Goal: Task Accomplishment & Management: Complete application form

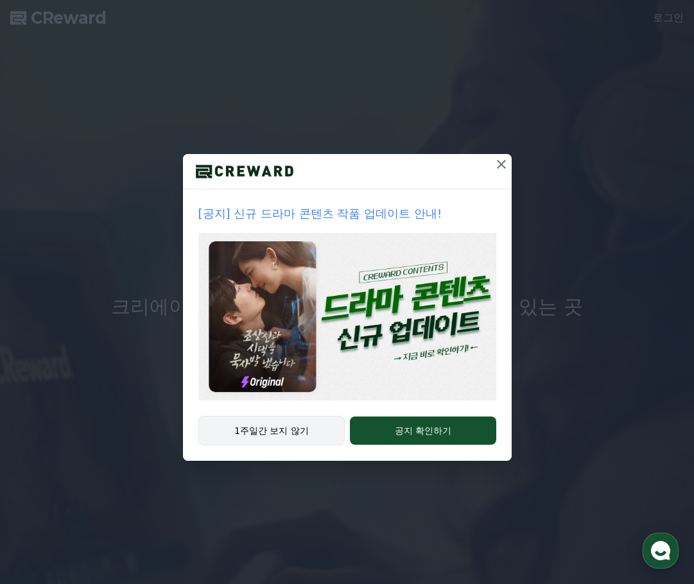
click at [278, 435] on button "1주일간 보지 않기" at bounding box center [271, 431] width 147 height 30
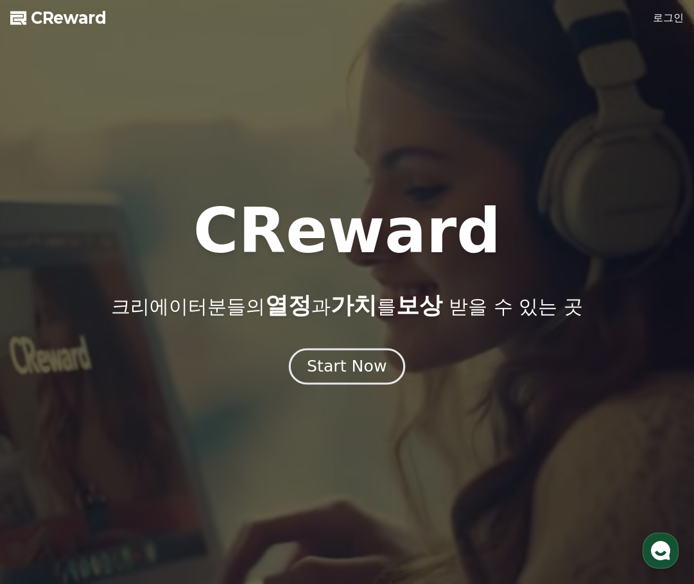
click at [354, 372] on div "Start Now" at bounding box center [347, 367] width 80 height 22
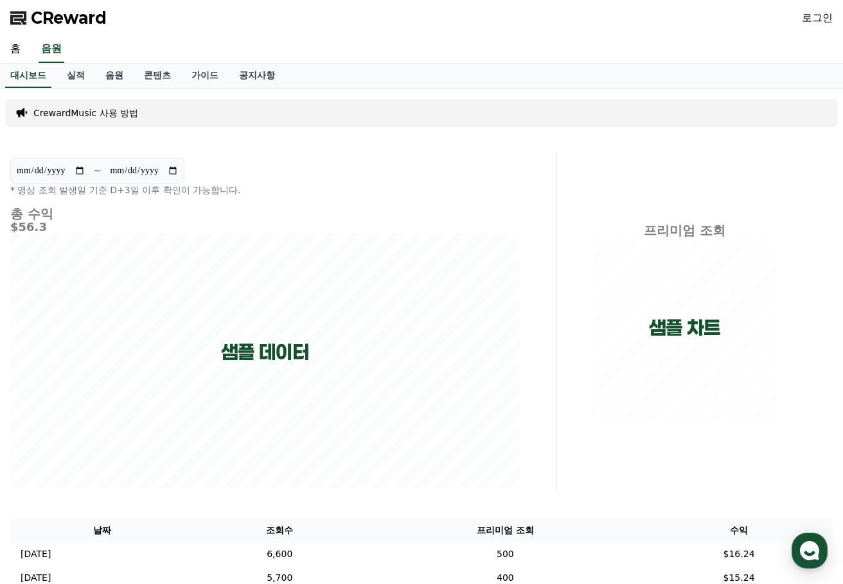
click at [694, 17] on link "로그인" at bounding box center [816, 17] width 31 height 15
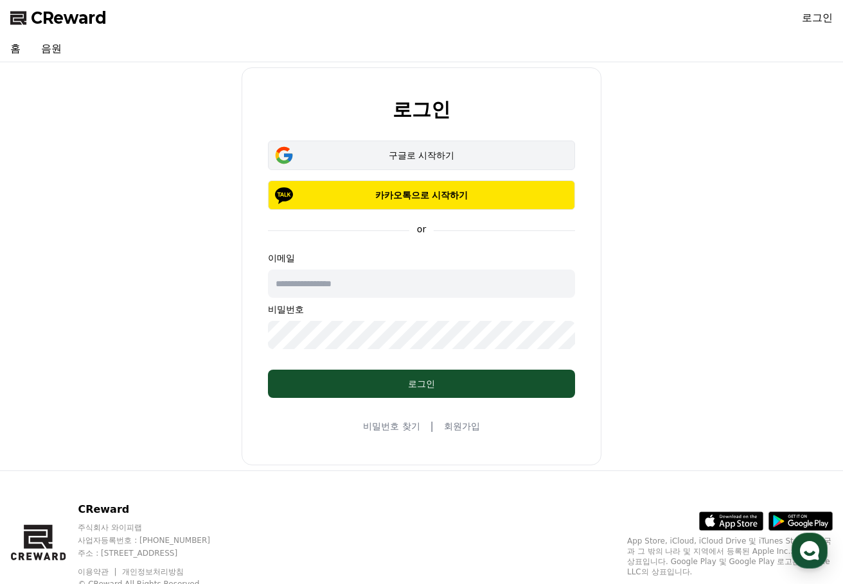
click at [398, 164] on button "구글로 시작하기" at bounding box center [421, 156] width 307 height 30
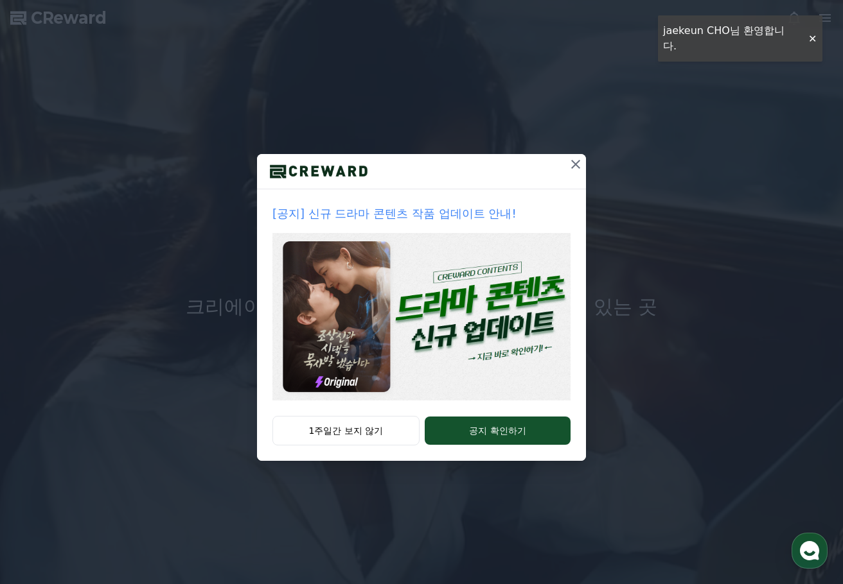
click at [575, 164] on icon at bounding box center [575, 164] width 9 height 9
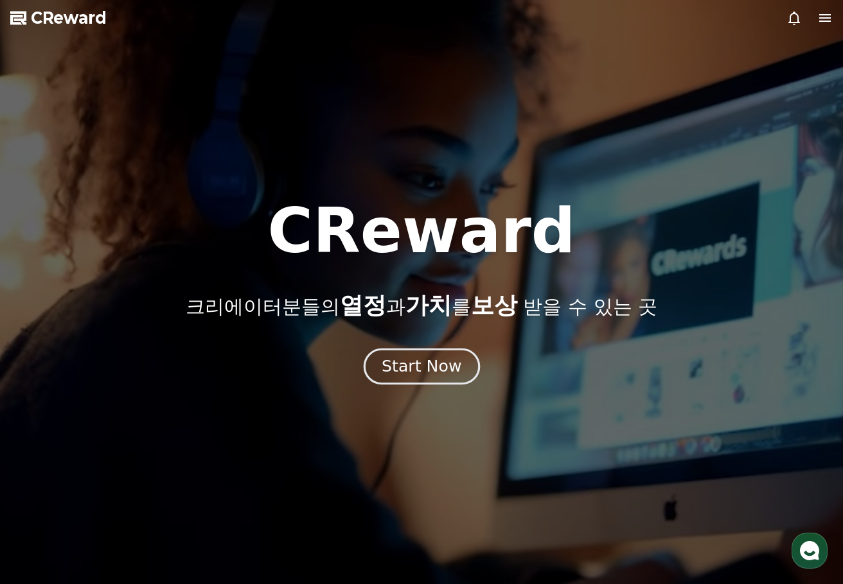
click at [433, 369] on div "Start Now" at bounding box center [421, 367] width 80 height 22
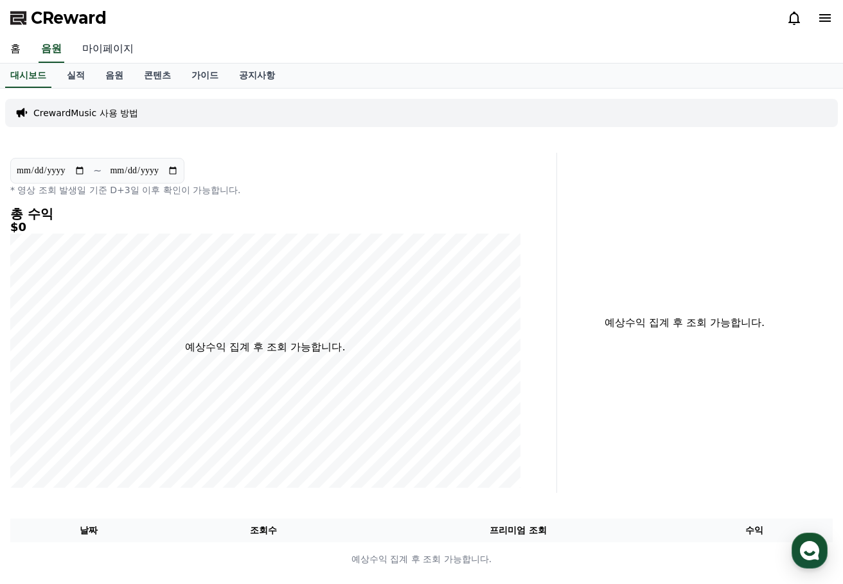
click at [116, 38] on link "마이페이지" at bounding box center [108, 49] width 72 height 27
select select "**********"
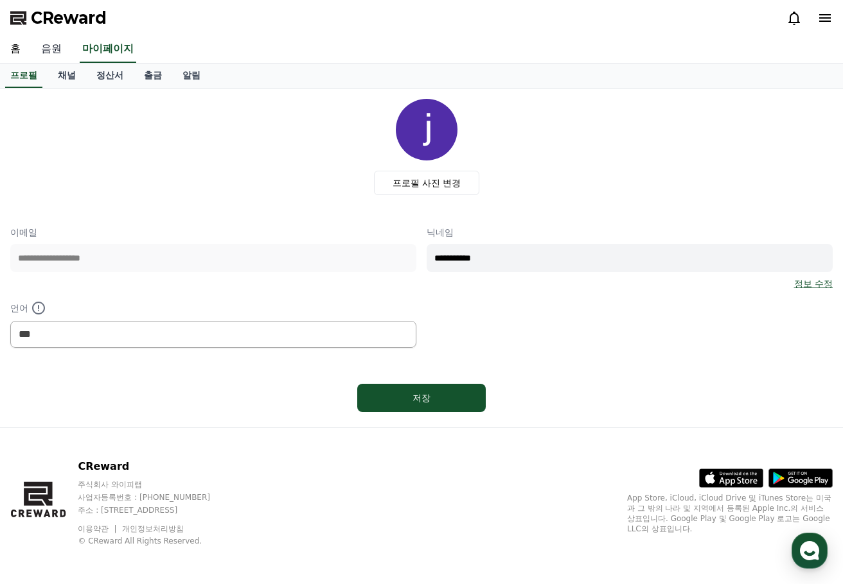
click at [44, 45] on link "음원" at bounding box center [51, 49] width 41 height 27
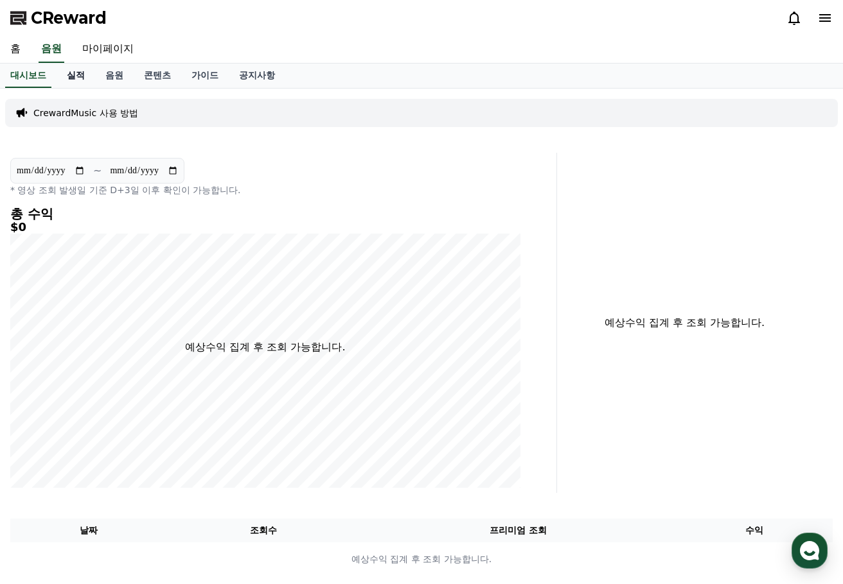
click at [80, 78] on link "실적" at bounding box center [76, 76] width 39 height 24
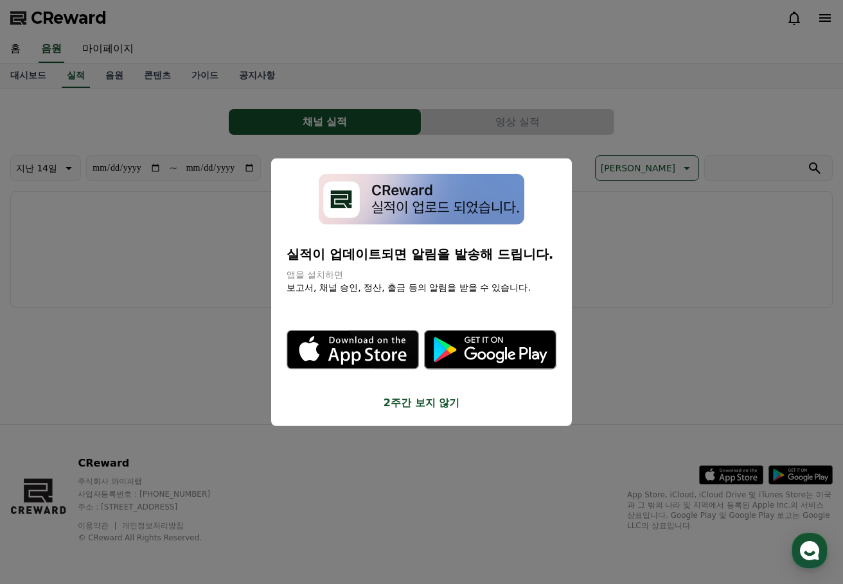
click at [157, 77] on button "close modal" at bounding box center [421, 292] width 843 height 584
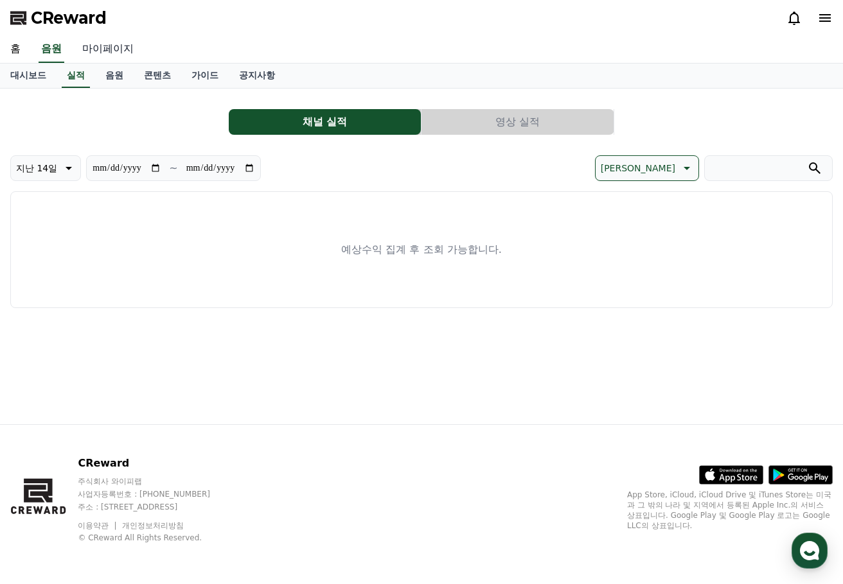
click at [109, 50] on link "마이페이지" at bounding box center [108, 49] width 72 height 27
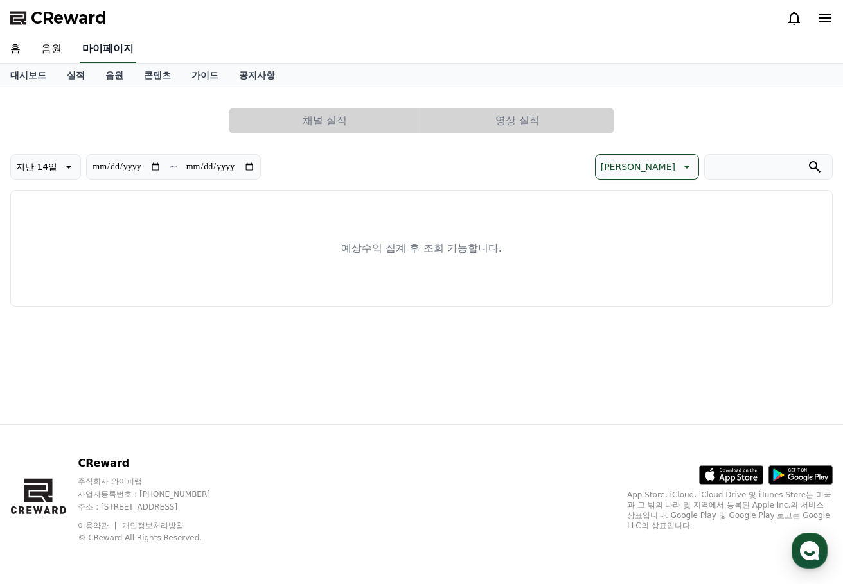
select select "**********"
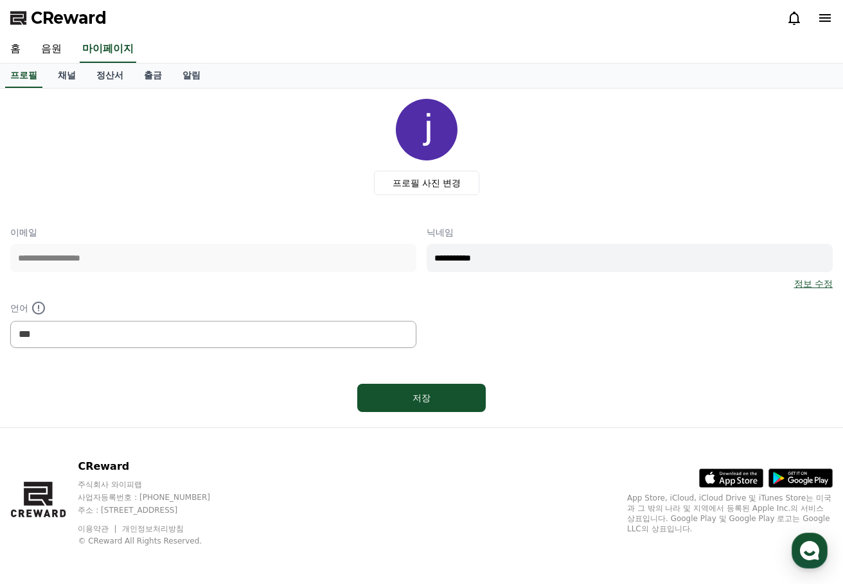
drag, startPoint x: 466, startPoint y: 264, endPoint x: 523, endPoint y: 263, distance: 57.8
click at [523, 263] on input "**********" at bounding box center [629, 258] width 406 height 28
type input "***"
click at [419, 398] on div "저장" at bounding box center [421, 398] width 77 height 13
select select "**********"
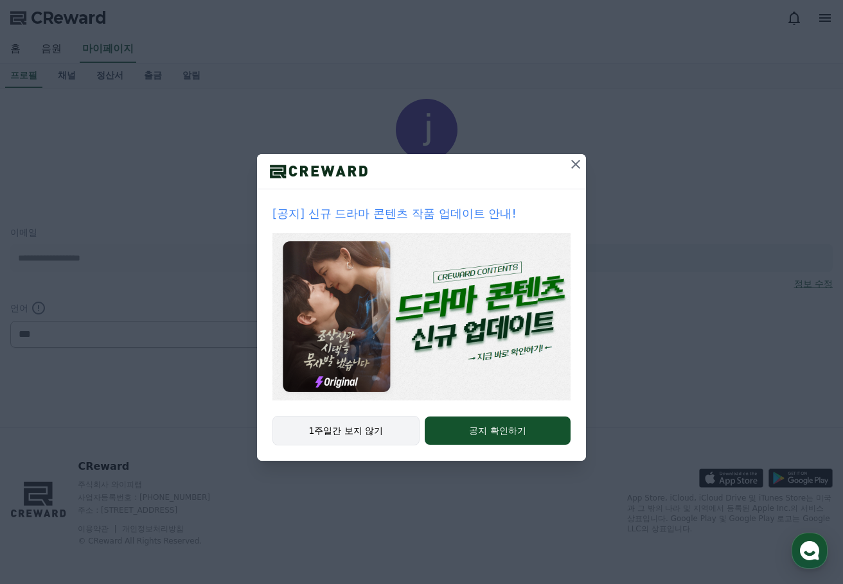
click at [350, 432] on button "1주일간 보지 않기" at bounding box center [345, 431] width 147 height 30
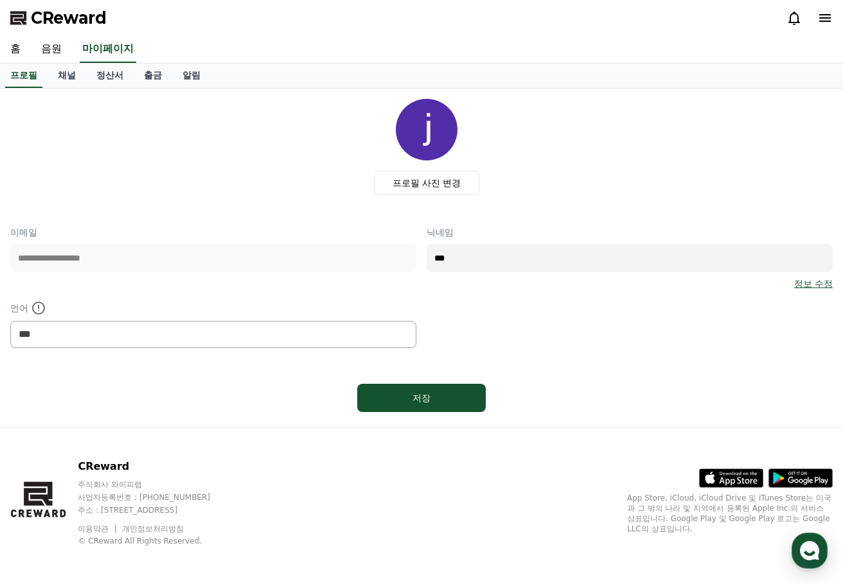
click at [823, 20] on icon at bounding box center [824, 17] width 15 height 15
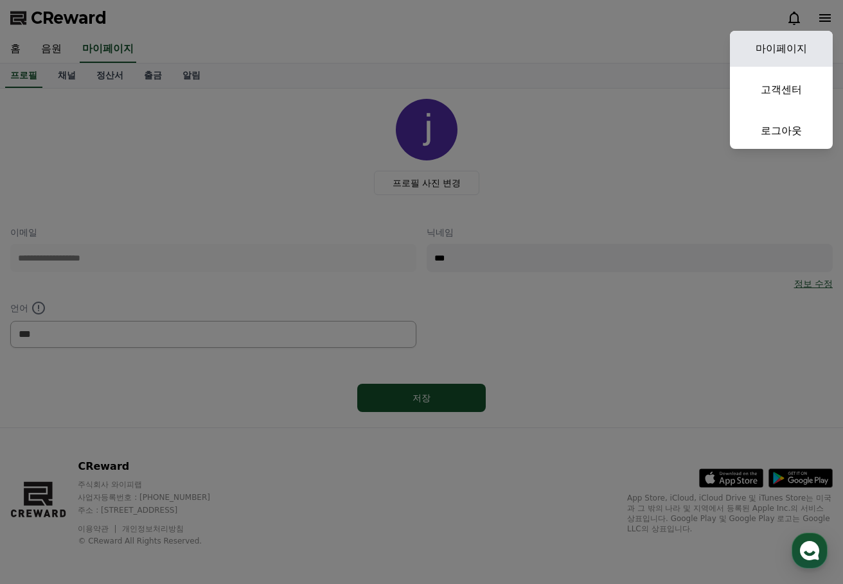
click at [792, 48] on link "마이페이지" at bounding box center [781, 49] width 103 height 36
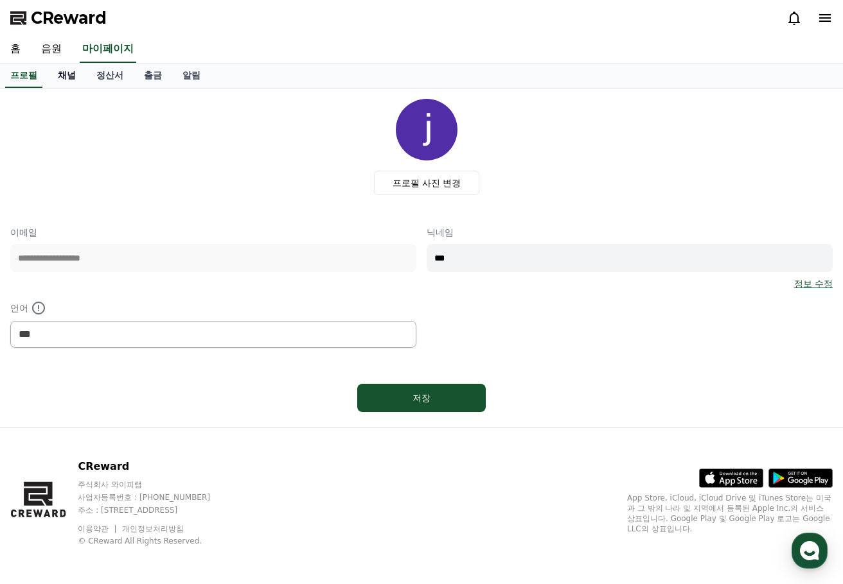
click at [70, 78] on link "채널" at bounding box center [67, 76] width 39 height 24
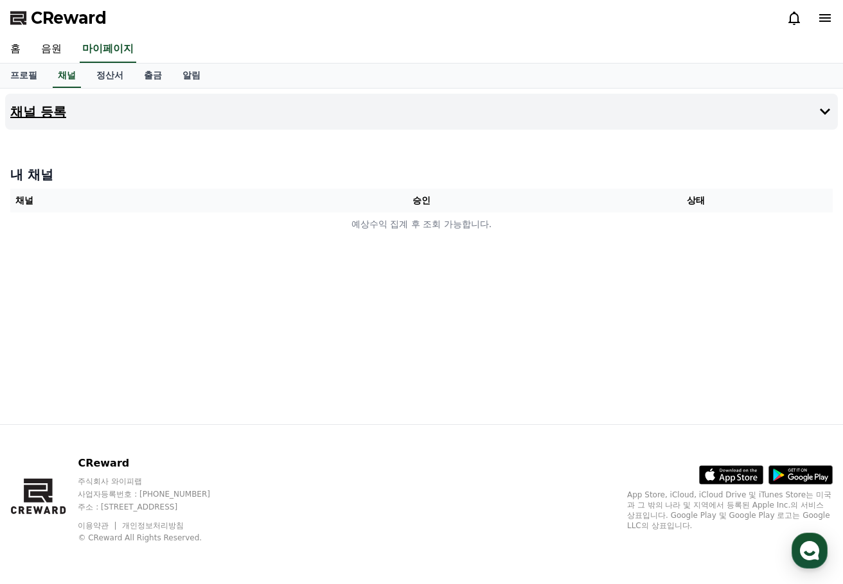
click at [45, 110] on h4 "채널 등록" at bounding box center [38, 112] width 56 height 14
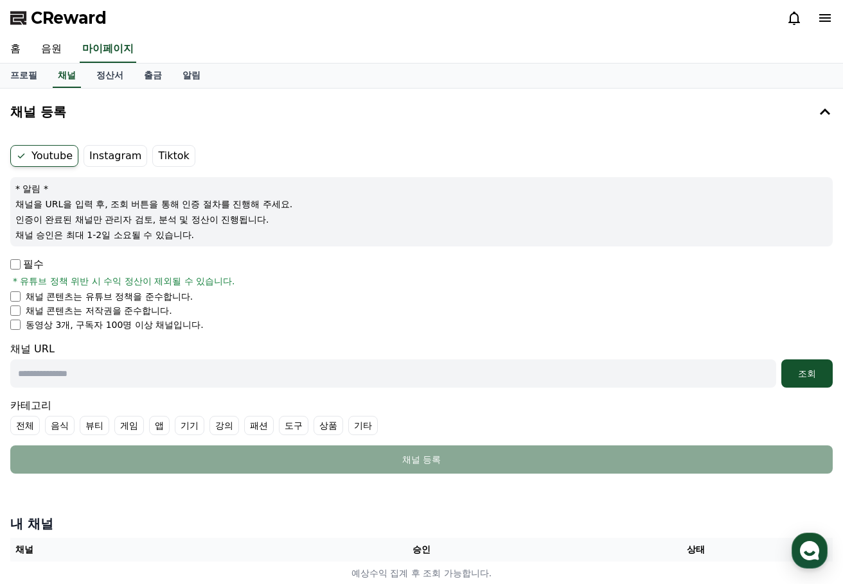
scroll to position [64, 0]
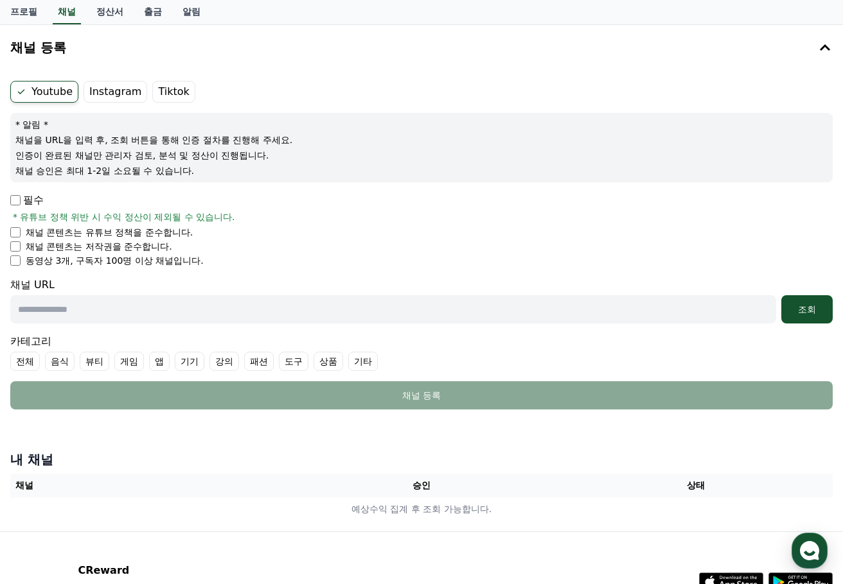
click at [61, 312] on input "text" at bounding box center [393, 309] width 766 height 28
paste input "**********"
type input "**********"
click at [805, 312] on div "조회" at bounding box center [806, 309] width 41 height 13
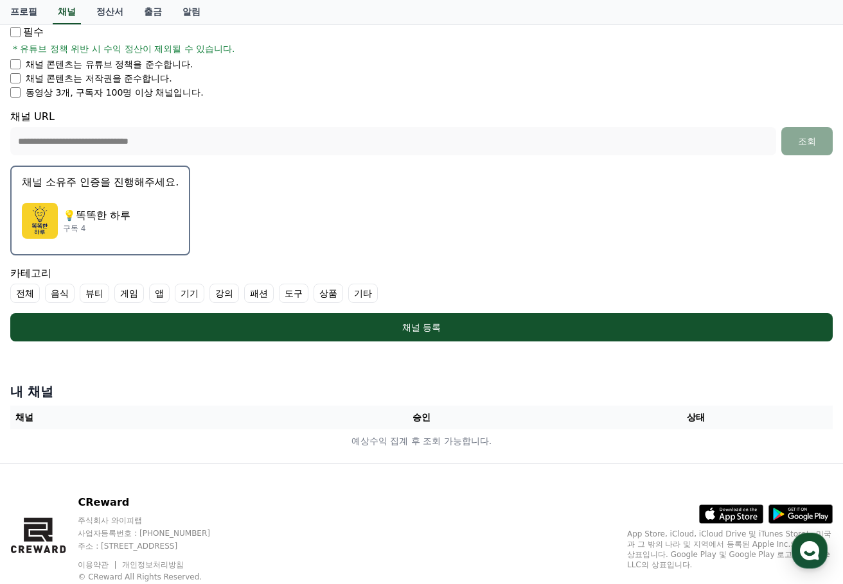
scroll to position [257, 0]
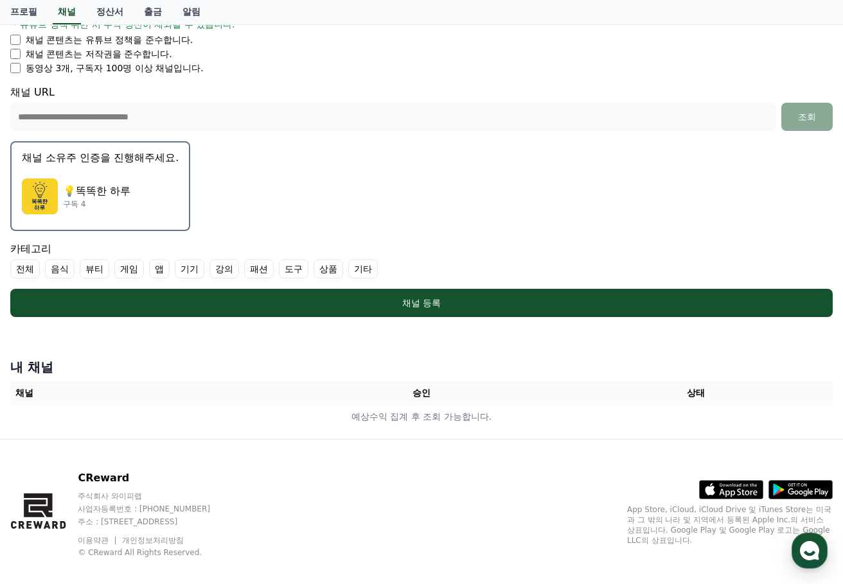
click at [372, 272] on label "기타" at bounding box center [363, 268] width 30 height 19
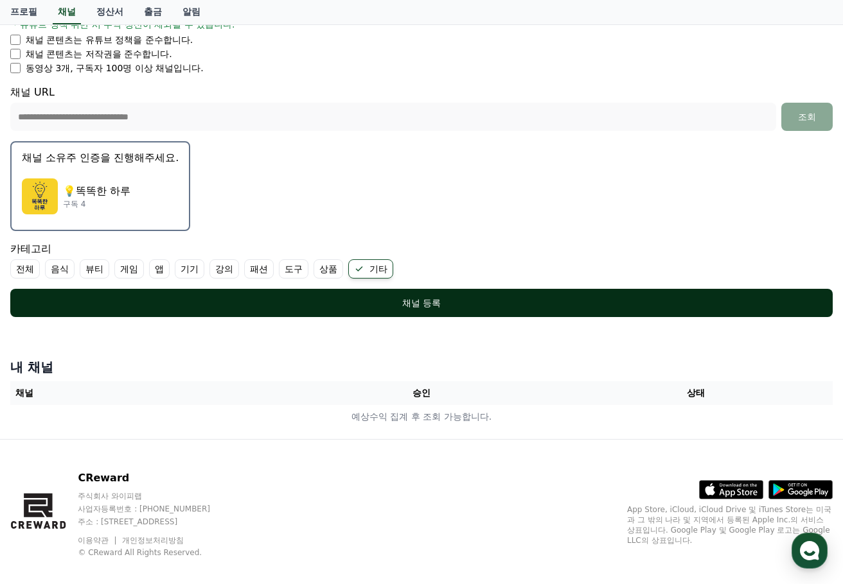
click at [402, 306] on div "채널 등록" at bounding box center [421, 303] width 771 height 13
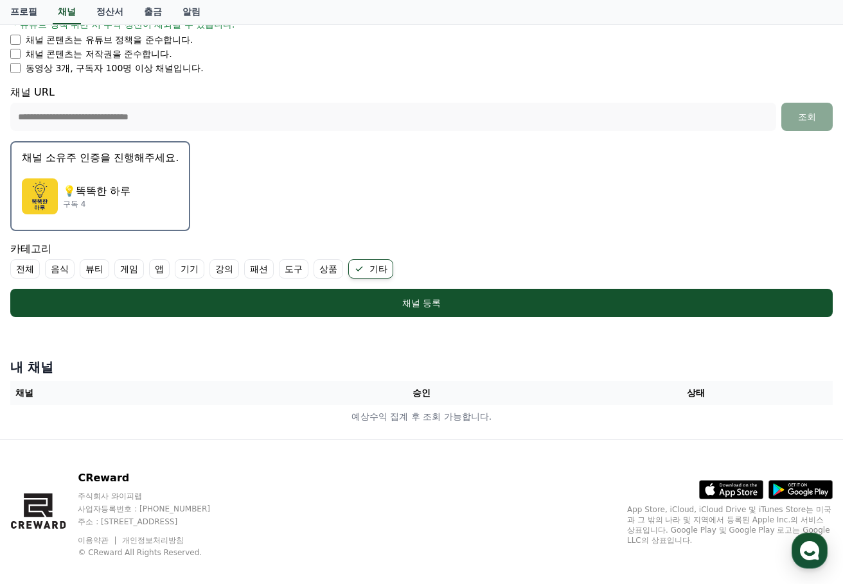
click at [100, 191] on p "💡똑똑한 하루" at bounding box center [96, 191] width 67 height 15
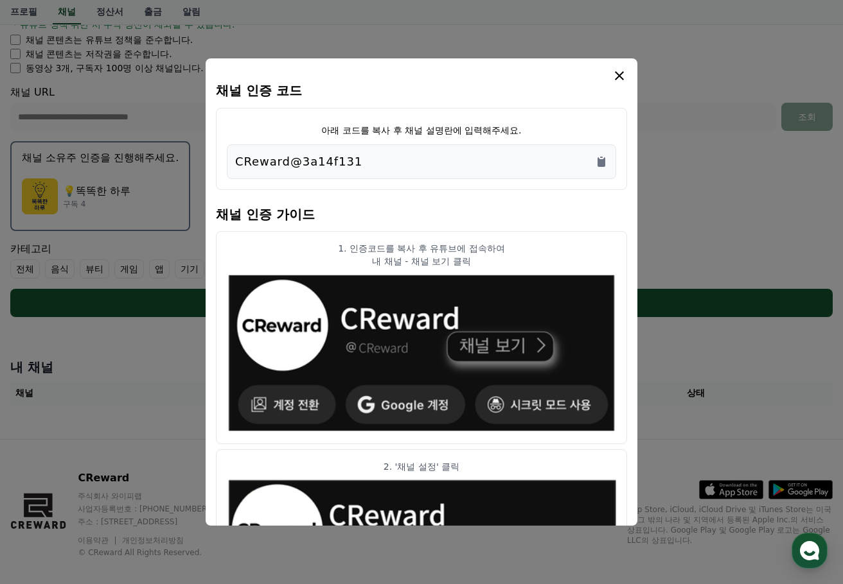
scroll to position [0, 0]
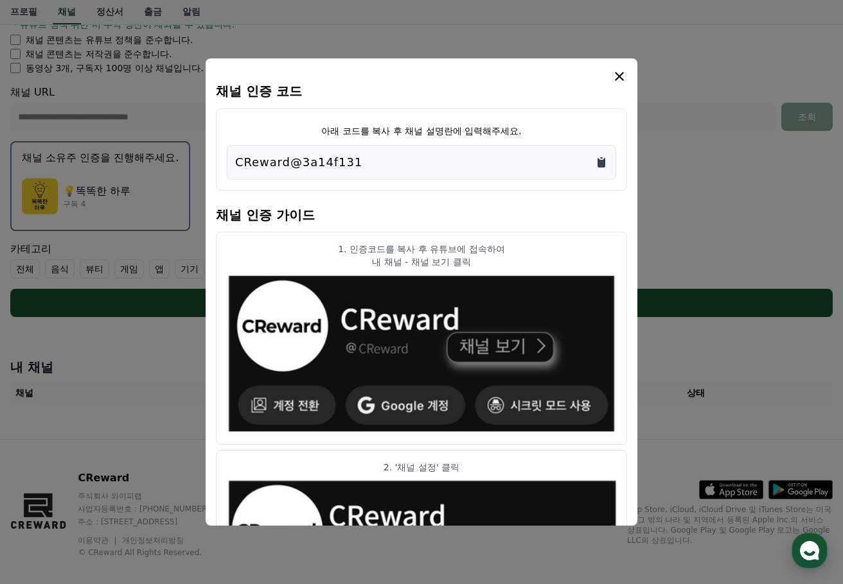
click at [597, 161] on icon "Copy to clipboard" at bounding box center [601, 162] width 13 height 13
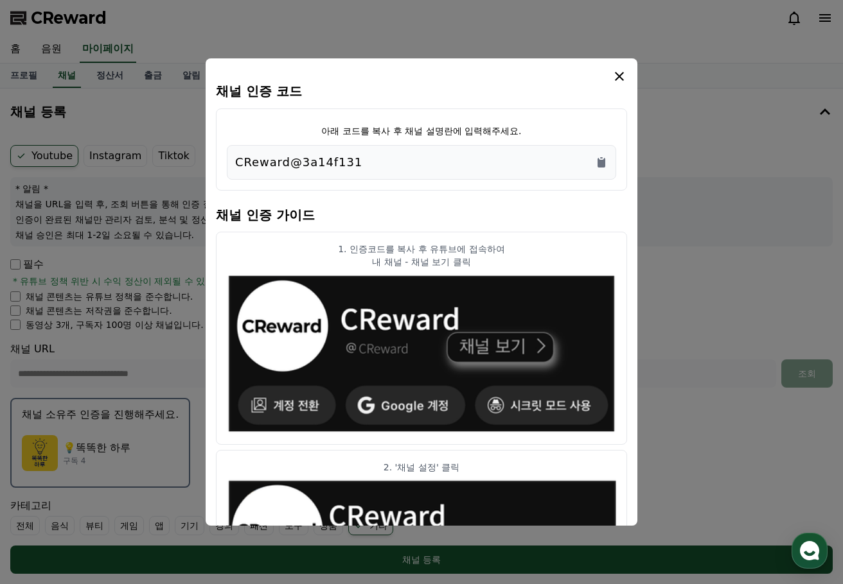
click at [620, 74] on icon "modal" at bounding box center [618, 76] width 15 height 15
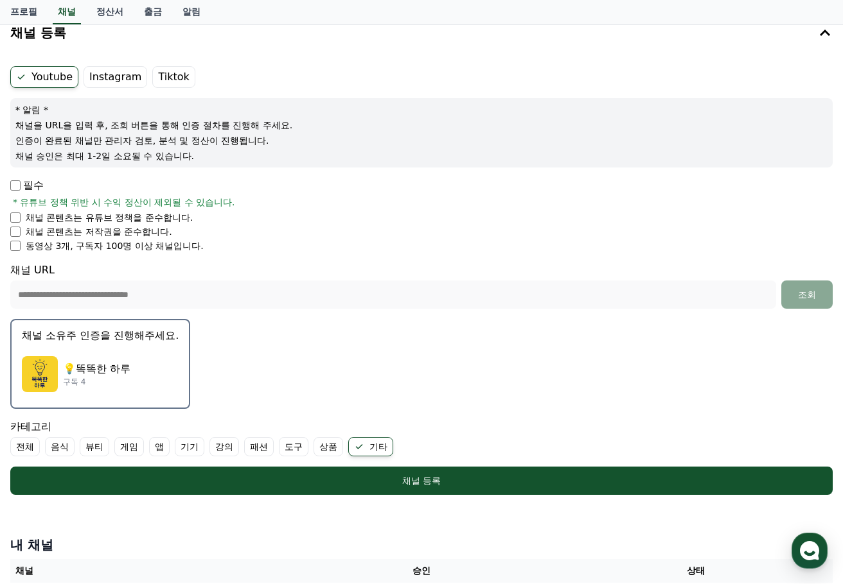
scroll to position [193, 0]
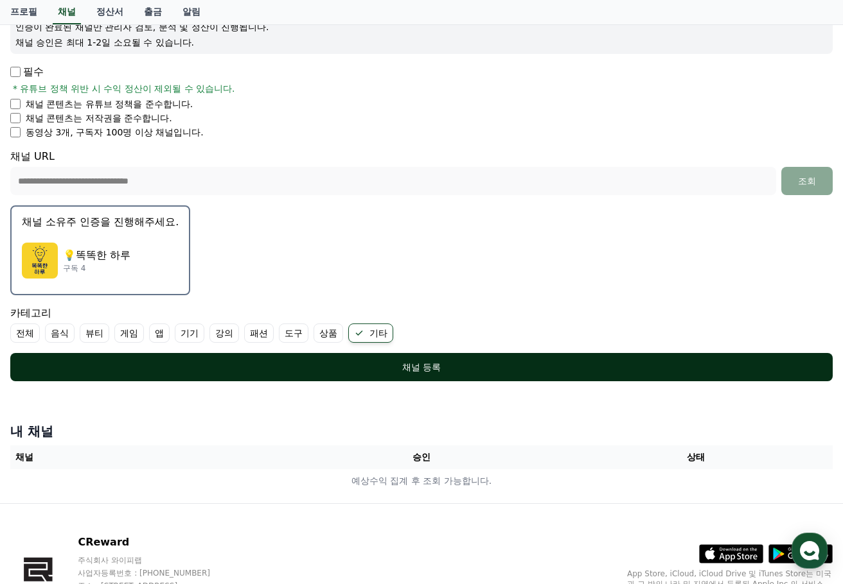
click at [423, 361] on div "채널 등록" at bounding box center [421, 367] width 771 height 13
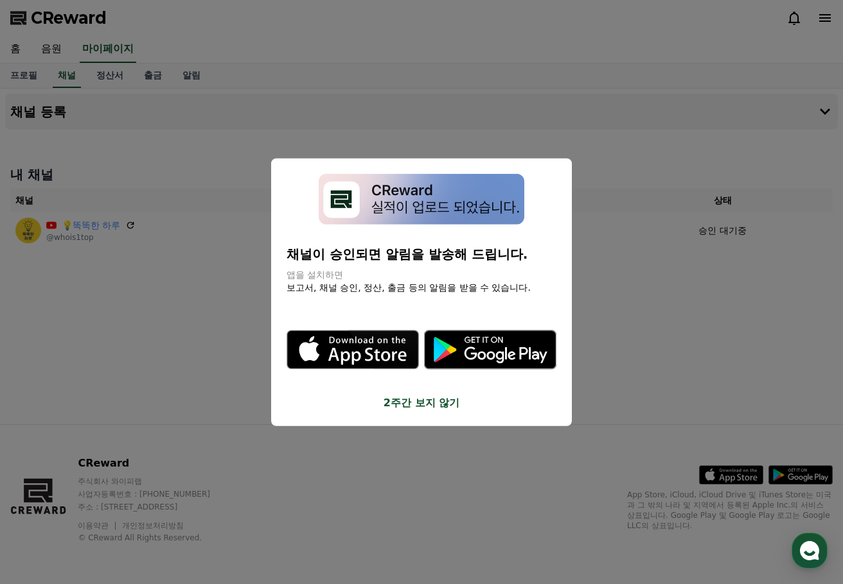
click at [407, 405] on button "2주간 보지 않기" at bounding box center [421, 402] width 270 height 15
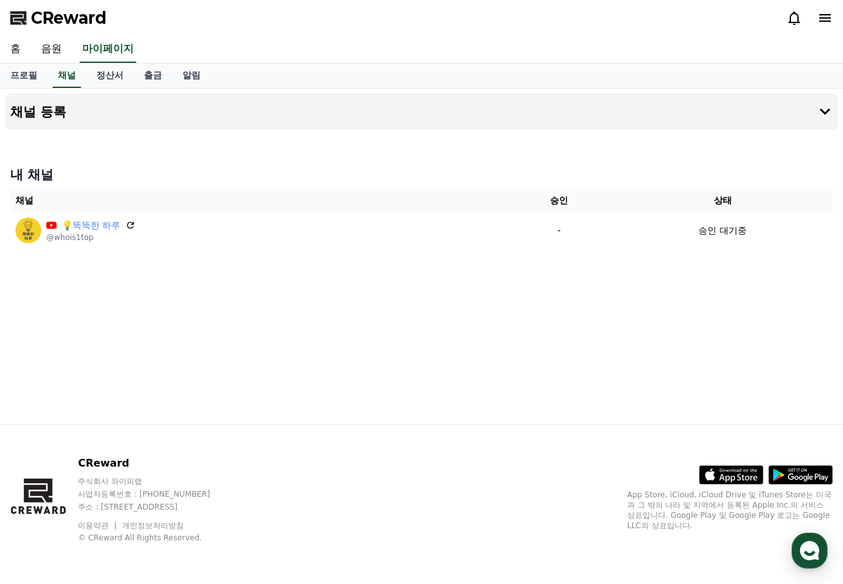
click at [16, 53] on link "홈" at bounding box center [15, 49] width 31 height 27
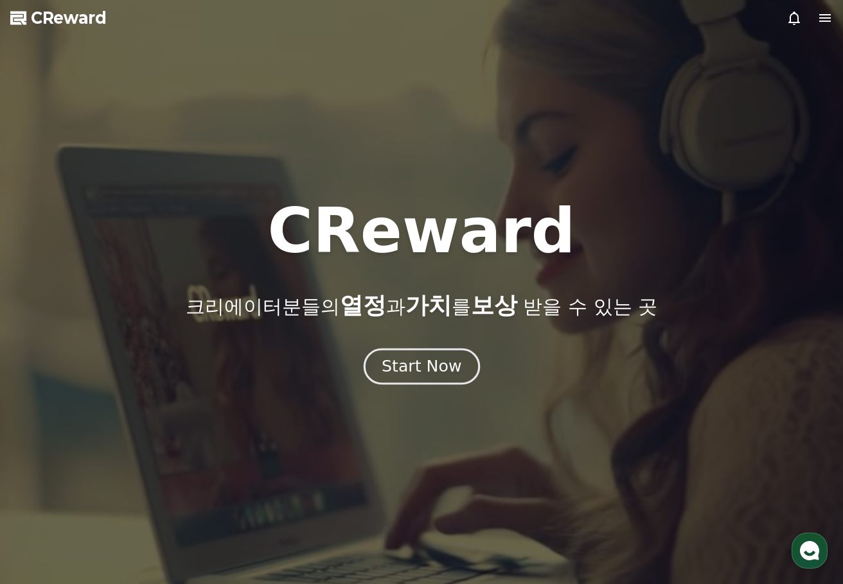
click at [444, 365] on div "Start Now" at bounding box center [421, 367] width 80 height 22
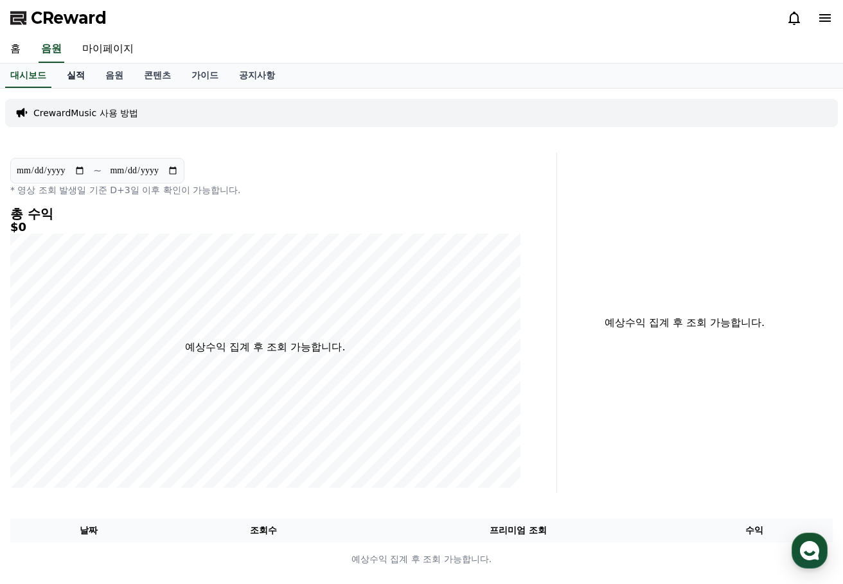
click at [87, 80] on link "실적" at bounding box center [76, 76] width 39 height 24
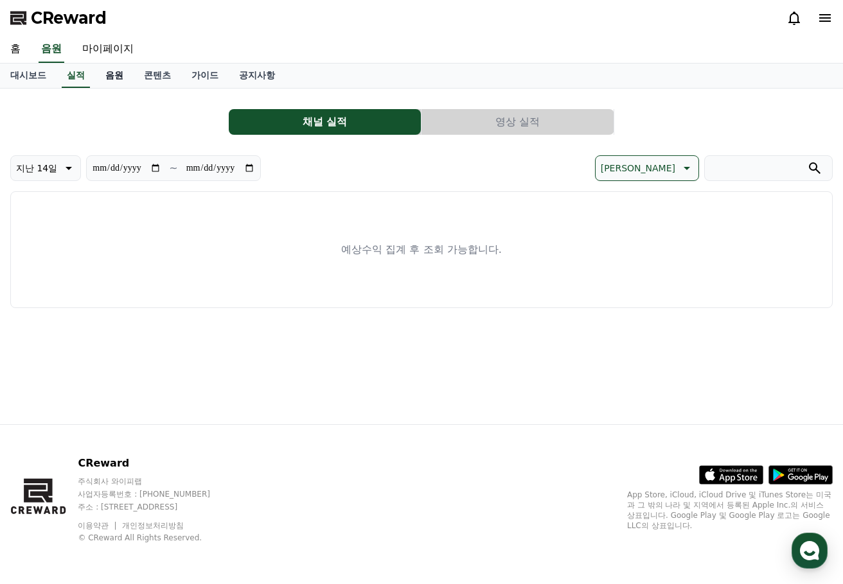
click at [114, 78] on link "음원" at bounding box center [114, 76] width 39 height 24
